Goal: Communication & Community: Answer question/provide support

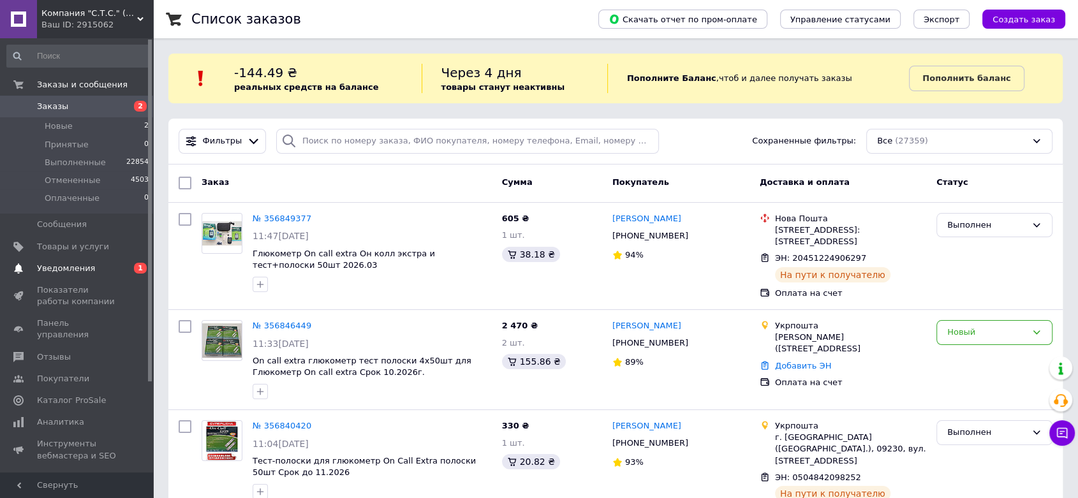
click at [69, 271] on span "Уведомления" at bounding box center [66, 268] width 58 height 11
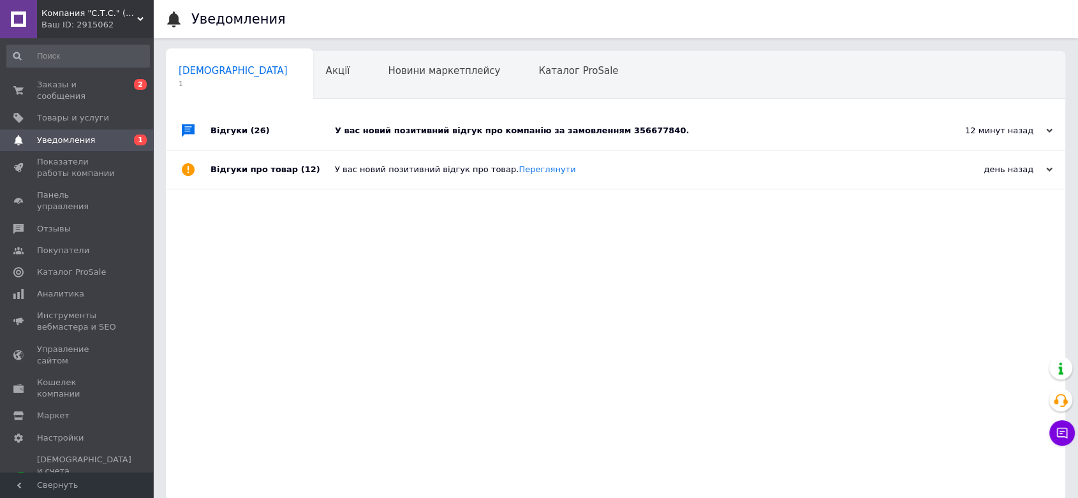
click at [683, 122] on div "У вас новий позитивний відгук про компанію за замовленням 356677840." at bounding box center [630, 131] width 590 height 38
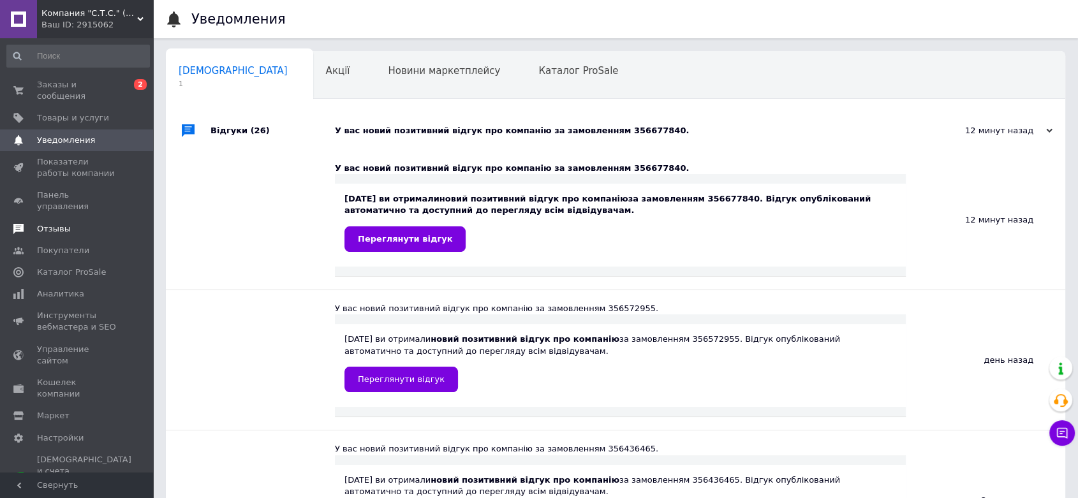
click at [47, 223] on span "Отзывы" at bounding box center [54, 228] width 34 height 11
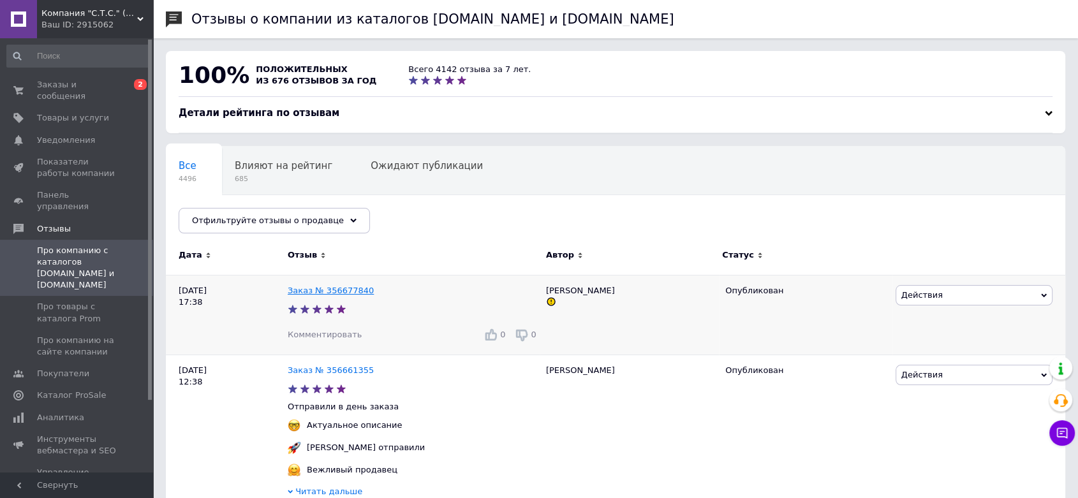
click at [326, 291] on link "Заказ № 356677840" at bounding box center [331, 291] width 86 height 10
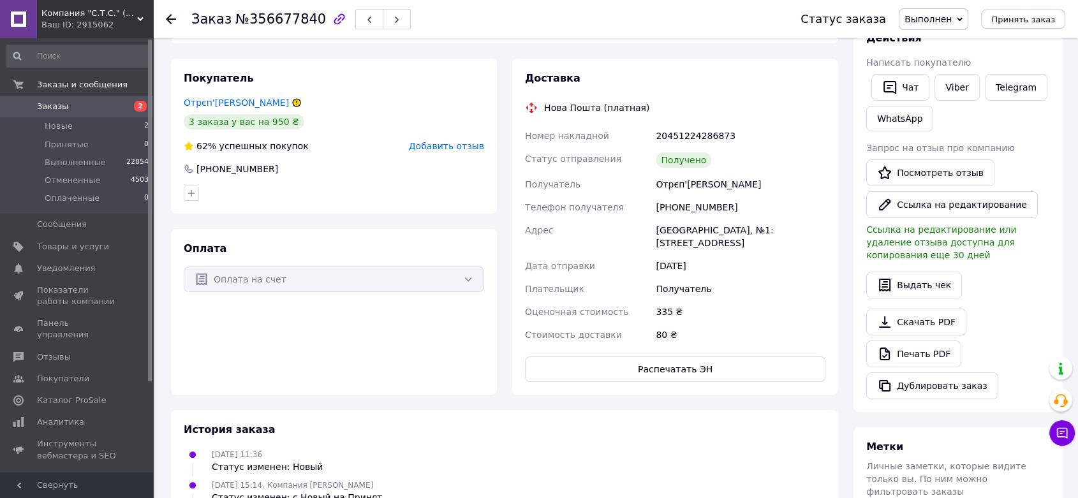
scroll to position [11, 0]
